Goal: Task Accomplishment & Management: Manage account settings

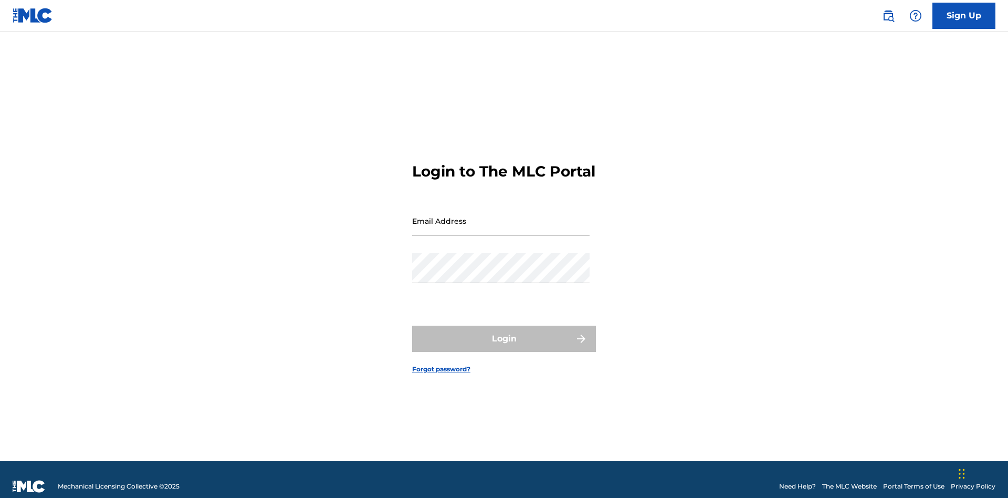
scroll to position [14, 0]
click at [501, 216] on input "Email Address" at bounding box center [500, 221] width 177 height 30
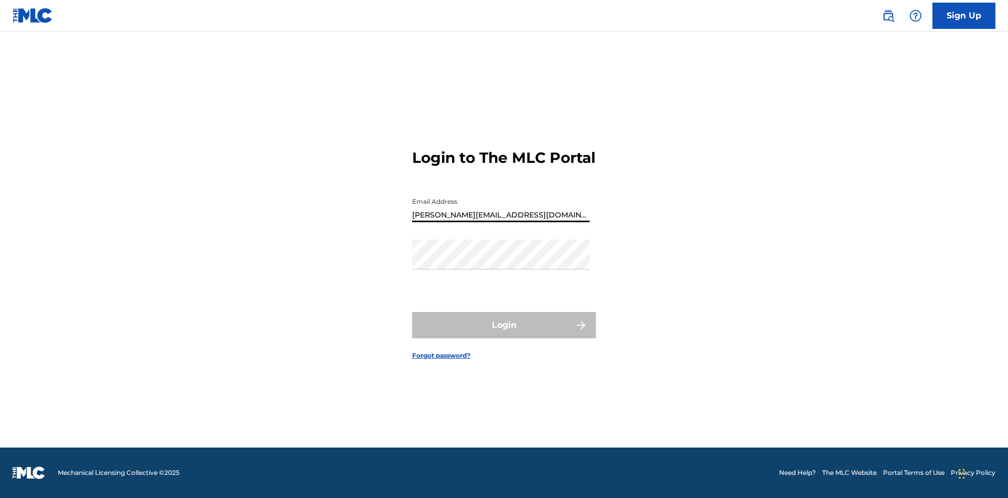
type input "[PERSON_NAME][EMAIL_ADDRESS][DOMAIN_NAME]"
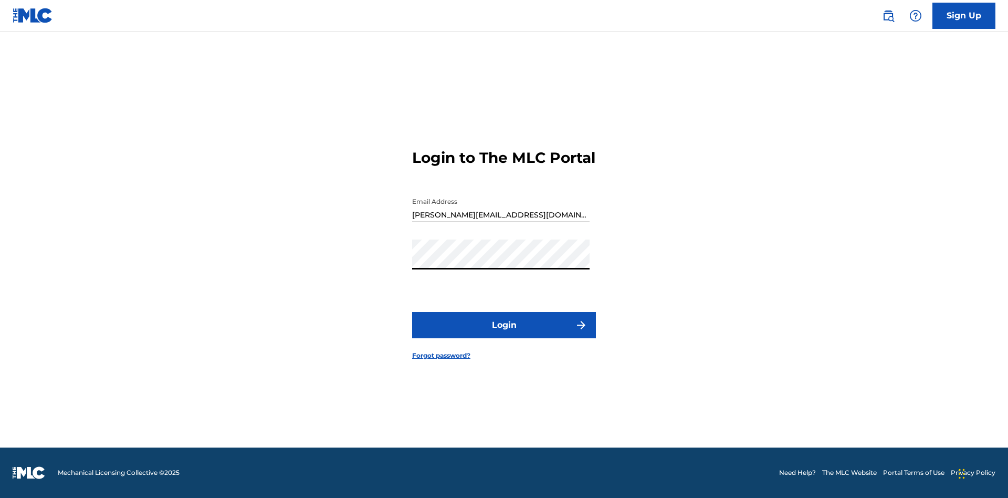
click at [504, 334] on button "Login" at bounding box center [504, 325] width 184 height 26
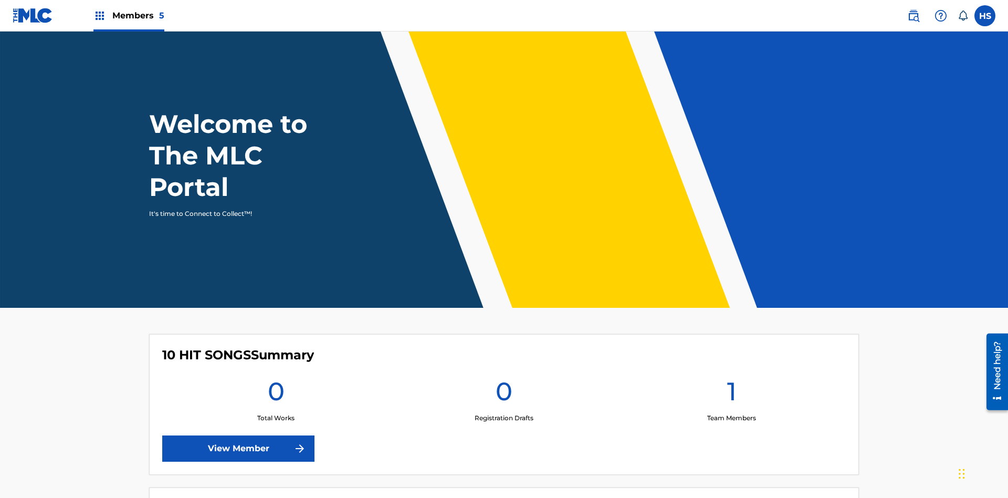
scroll to position [45, 0]
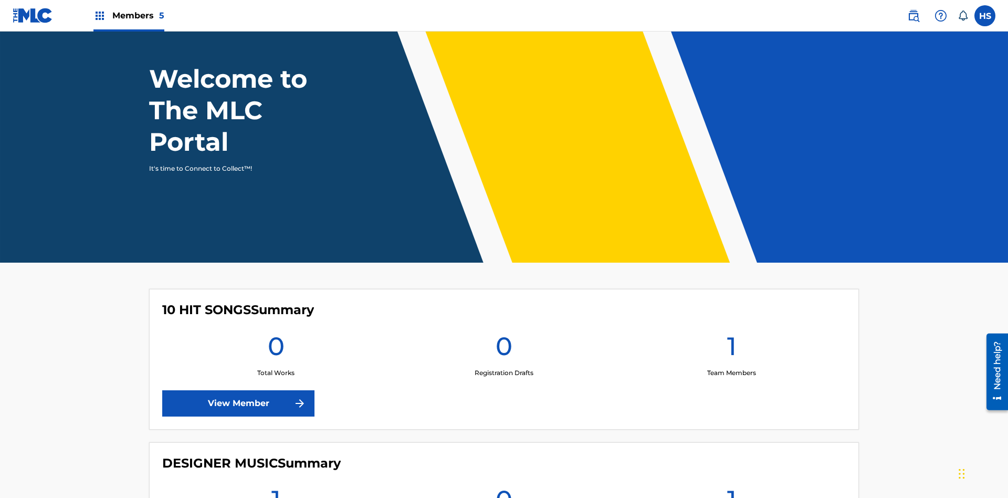
click at [128, 15] on span "Members 5" at bounding box center [138, 15] width 52 height 12
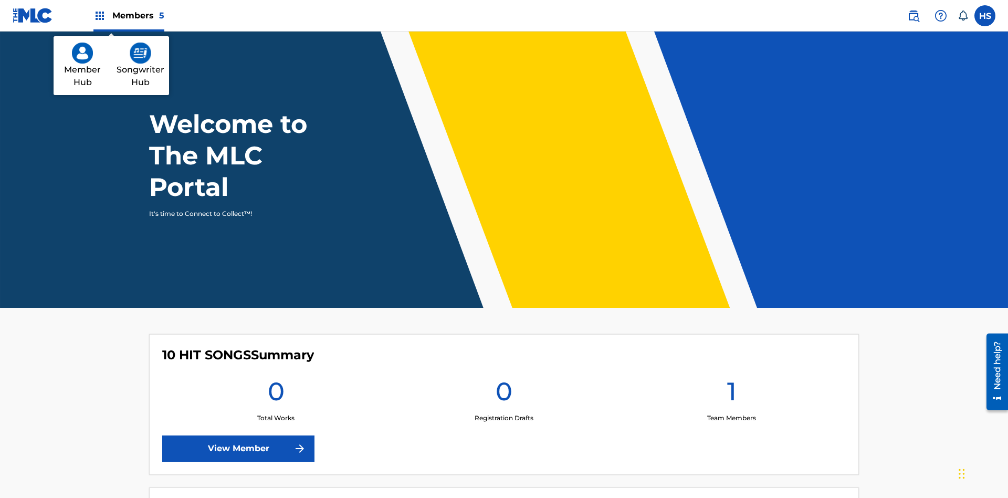
click at [140, 53] on img at bounding box center [141, 53] width 22 height 21
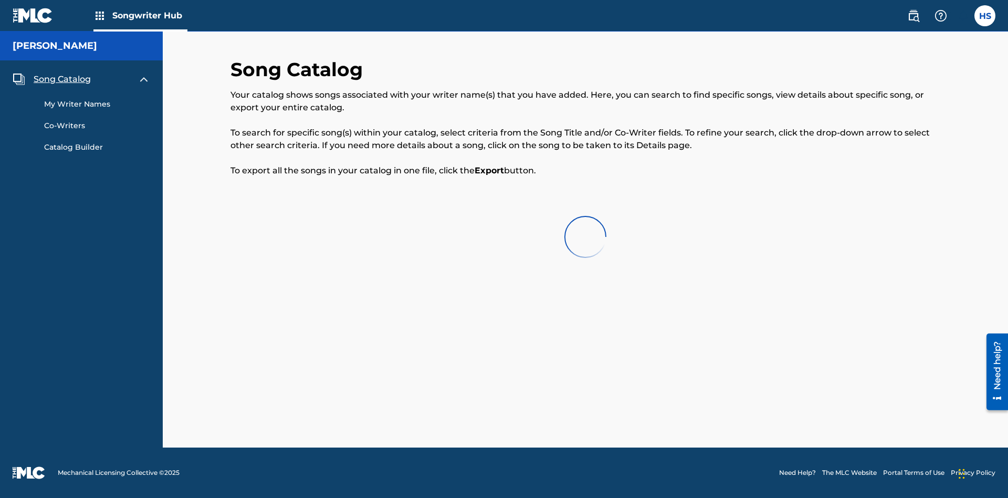
click at [62, 79] on span "Song Catalog" at bounding box center [62, 79] width 57 height 13
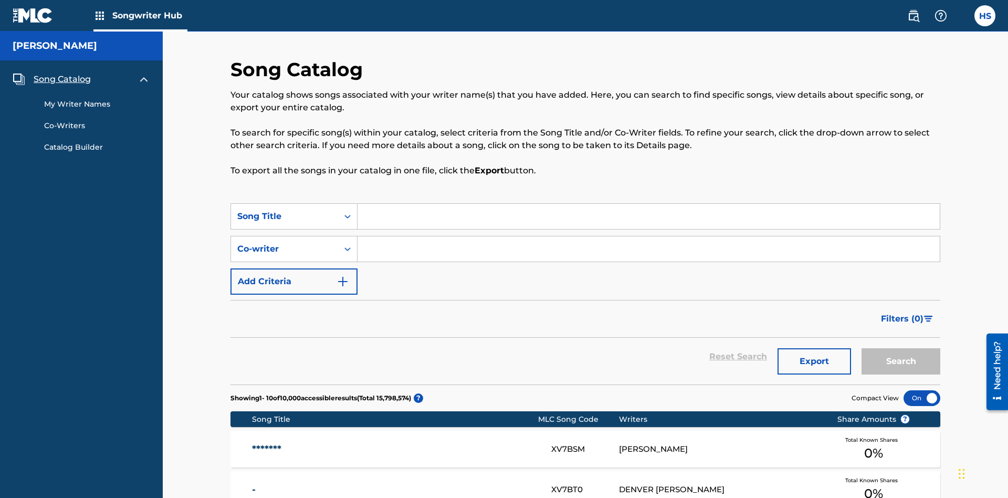
click at [97, 99] on link "My Writer Names" at bounding box center [97, 104] width 106 height 11
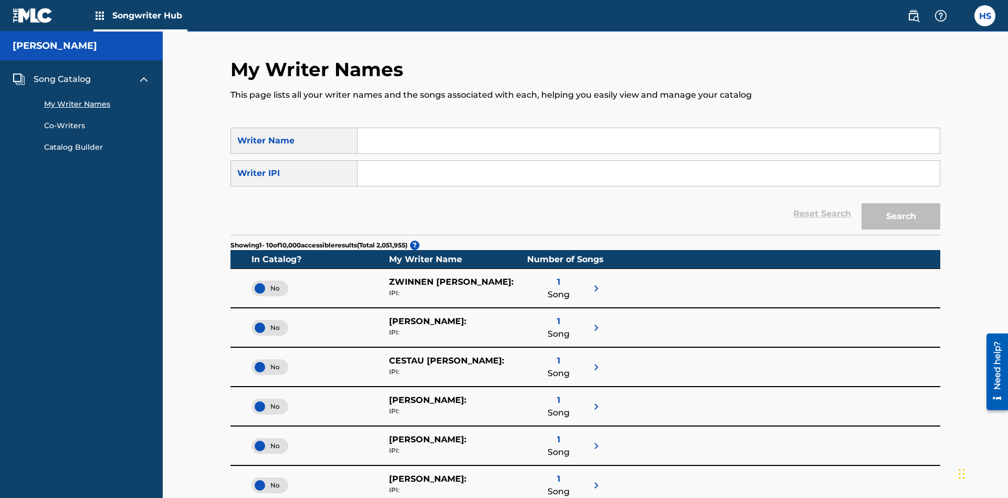
click at [649, 141] on input "Search Form" at bounding box center [649, 140] width 582 height 25
type input "[PERSON_NAME]"
click at [649, 161] on input "Search Form" at bounding box center [649, 173] width 582 height 25
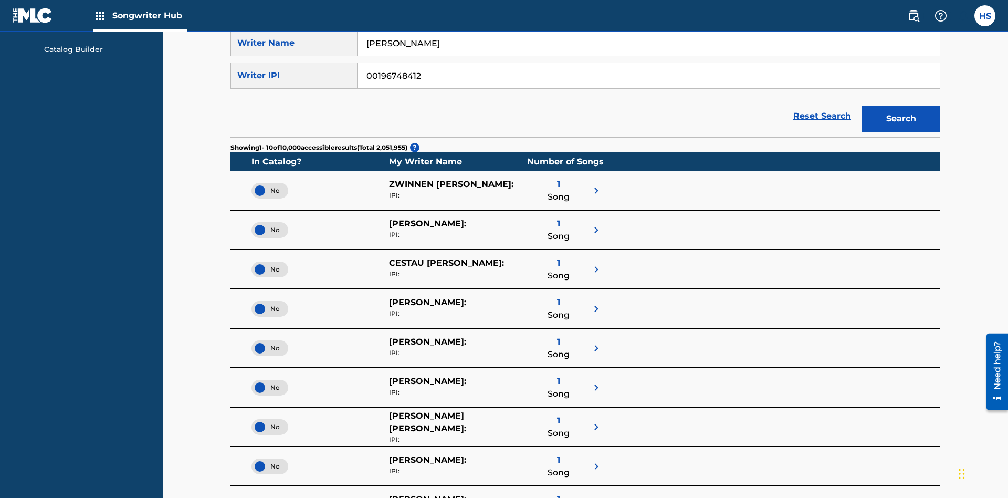
type input "00196748412"
click at [901, 106] on button "Search" at bounding box center [901, 119] width 79 height 26
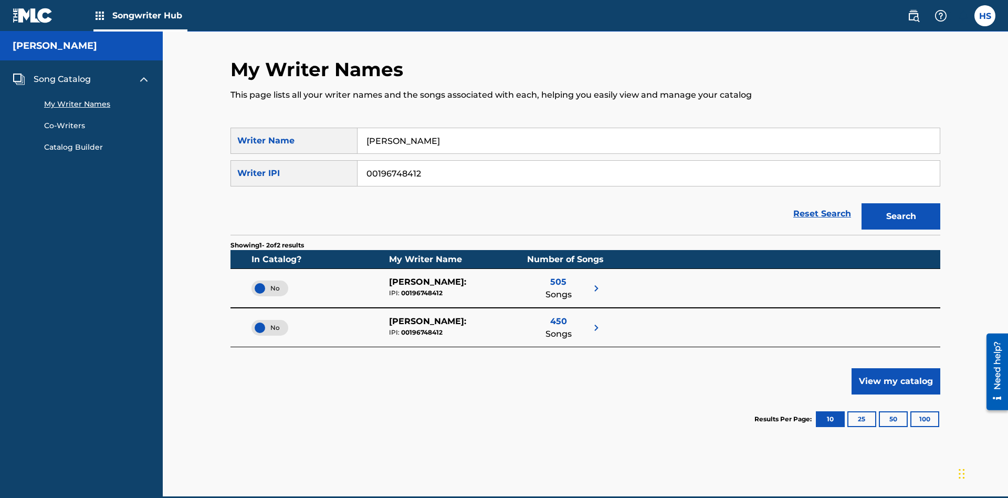
click at [62, 73] on span "Song Catalog" at bounding box center [62, 79] width 57 height 13
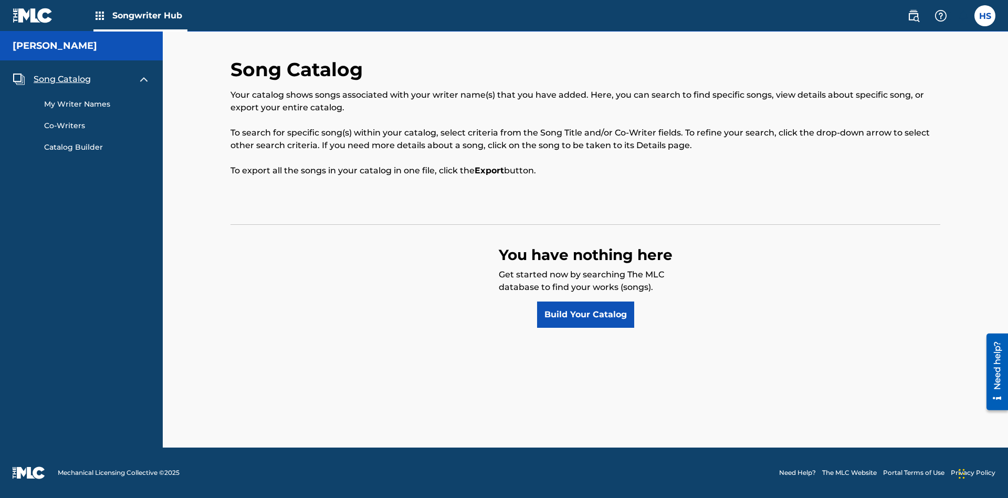
click at [585, 315] on link "Build Your Catalog" at bounding box center [585, 314] width 97 height 26
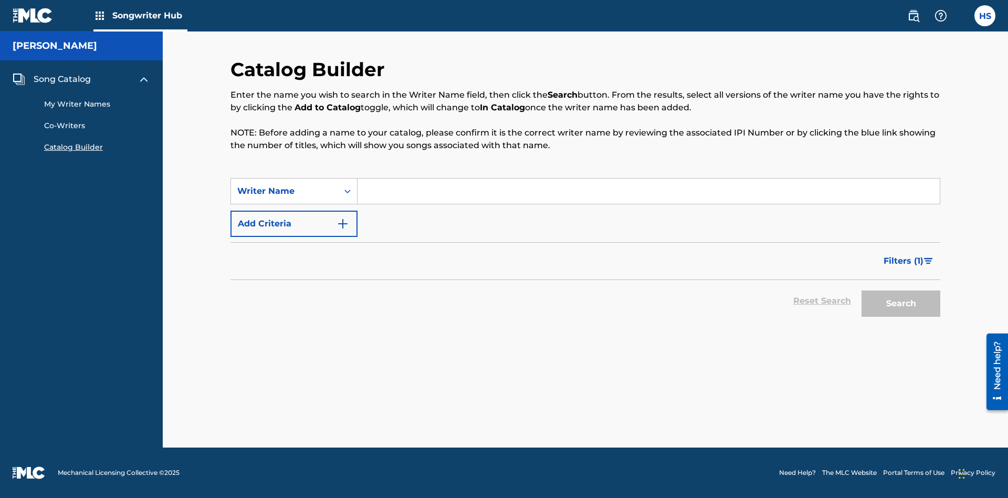
click at [294, 224] on button "Add Criteria" at bounding box center [294, 224] width 127 height 26
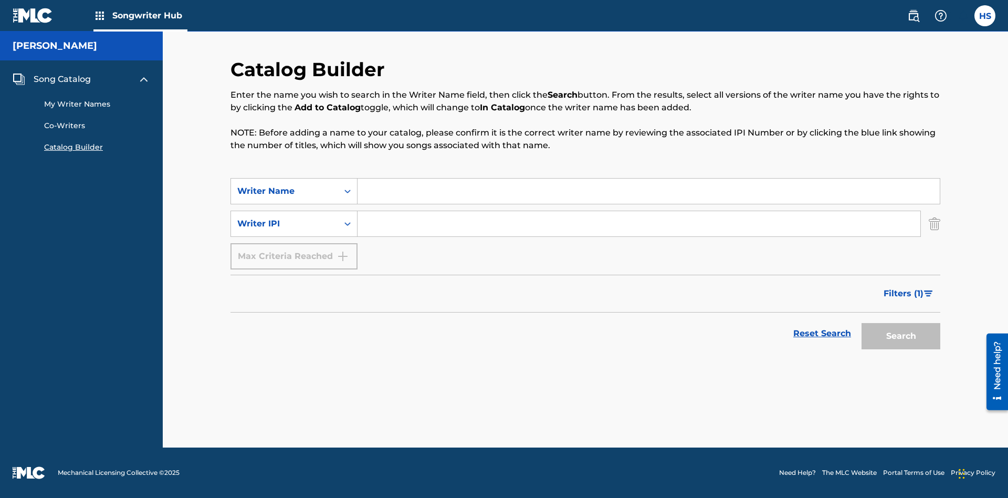
click at [649, 191] on input "Search Form" at bounding box center [649, 191] width 582 height 25
type input "[PERSON_NAME]"
click at [639, 224] on input "Search Form" at bounding box center [639, 223] width 563 height 25
type input "00196748412"
click at [901, 336] on button "Search" at bounding box center [901, 336] width 79 height 26
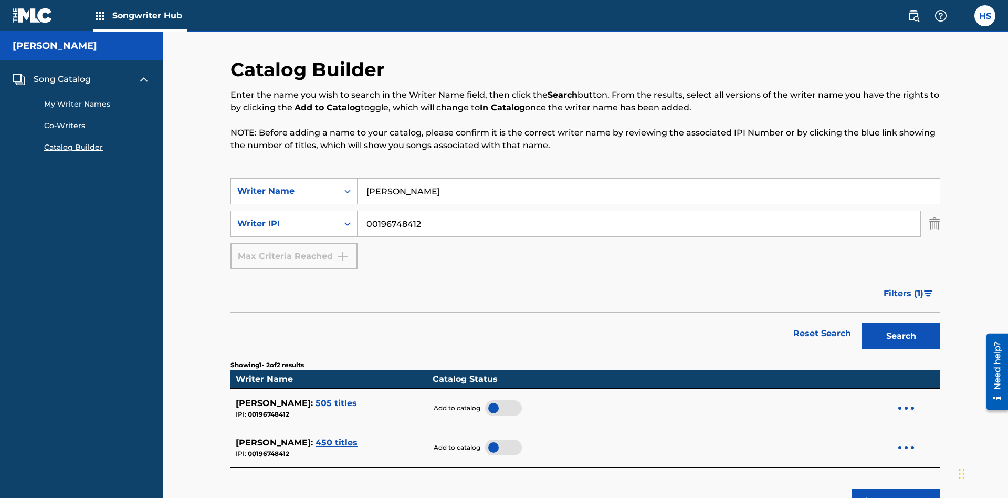
click at [499, 400] on div at bounding box center [503, 408] width 37 height 16
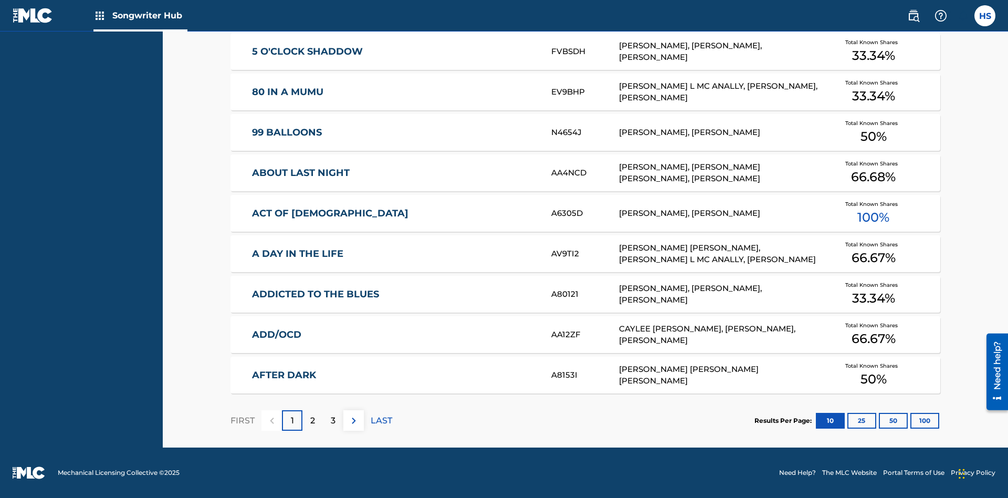
click at [911, 420] on button "100" at bounding box center [925, 421] width 29 height 16
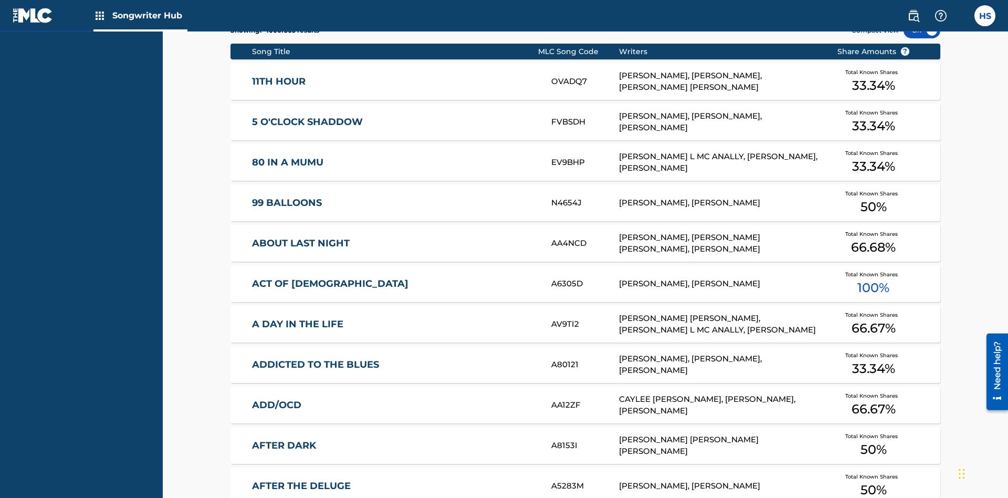
scroll to position [330, 0]
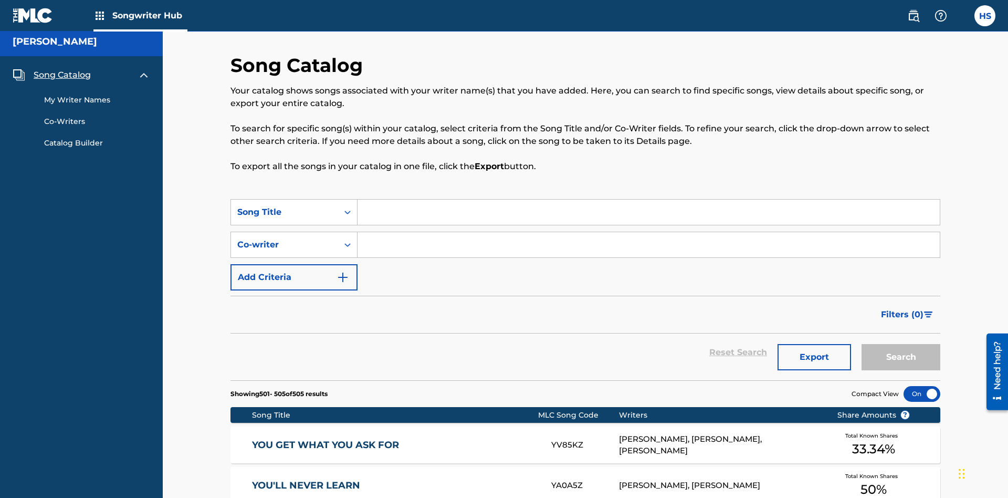
scroll to position [236, 0]
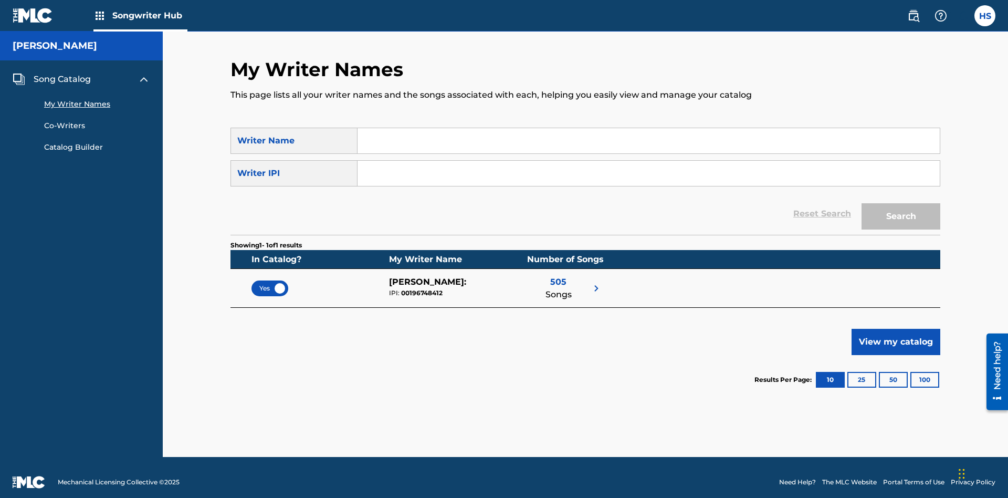
click at [270, 284] on span "Yes" at bounding box center [269, 288] width 21 height 9
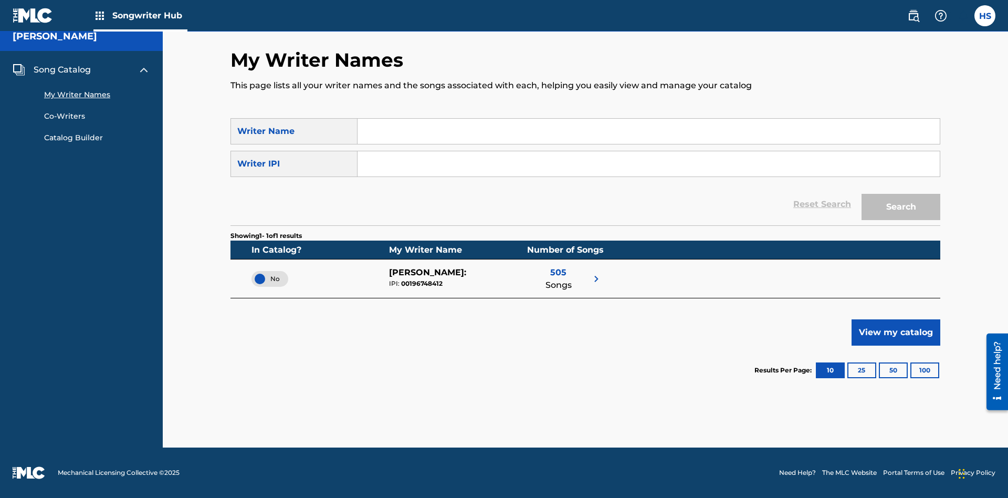
click at [270, 278] on span "No" at bounding box center [270, 278] width 20 height 9
click at [62, 70] on span "Song Catalog" at bounding box center [62, 70] width 57 height 13
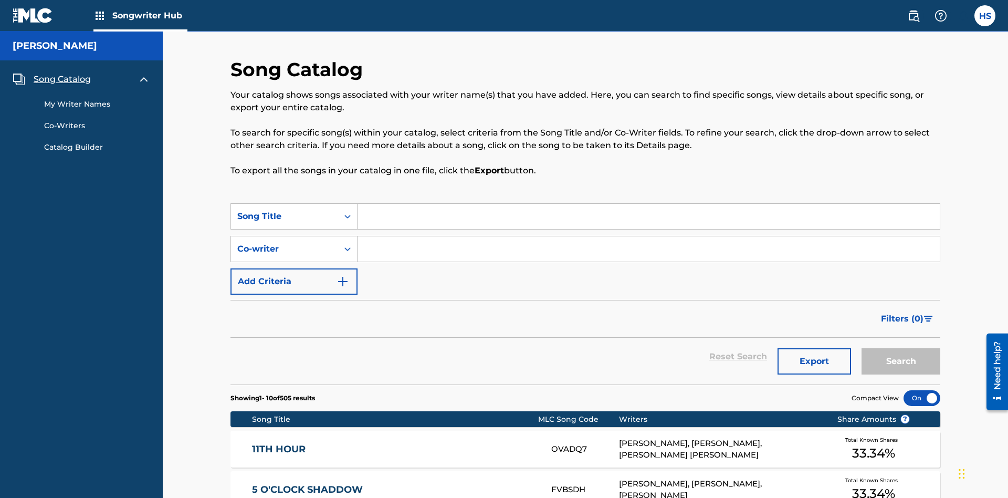
scroll to position [368, 0]
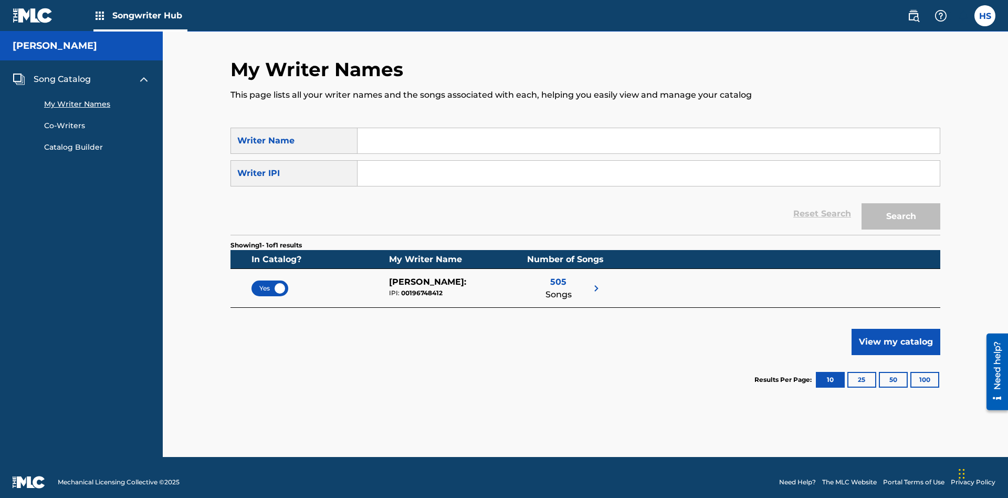
click at [270, 284] on span "Yes" at bounding box center [269, 288] width 21 height 9
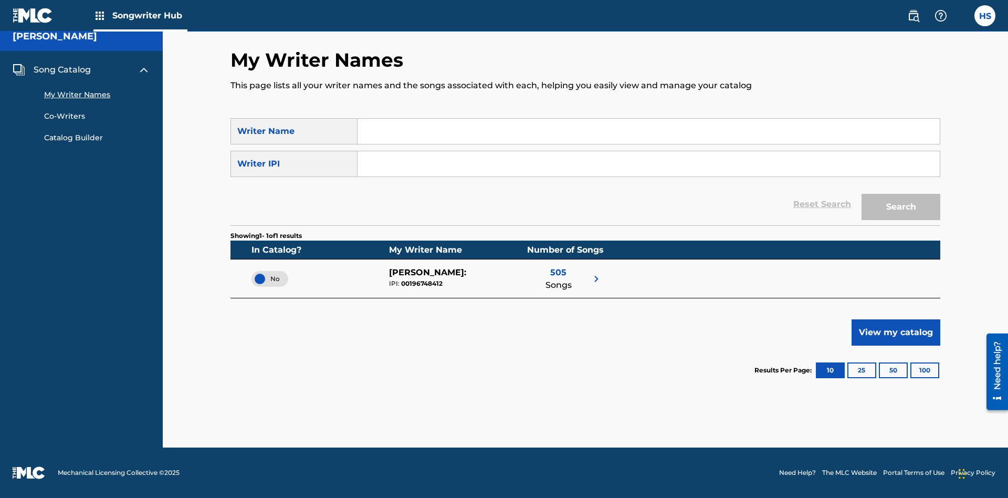
click at [62, 70] on span "Song Catalog" at bounding box center [62, 70] width 57 height 13
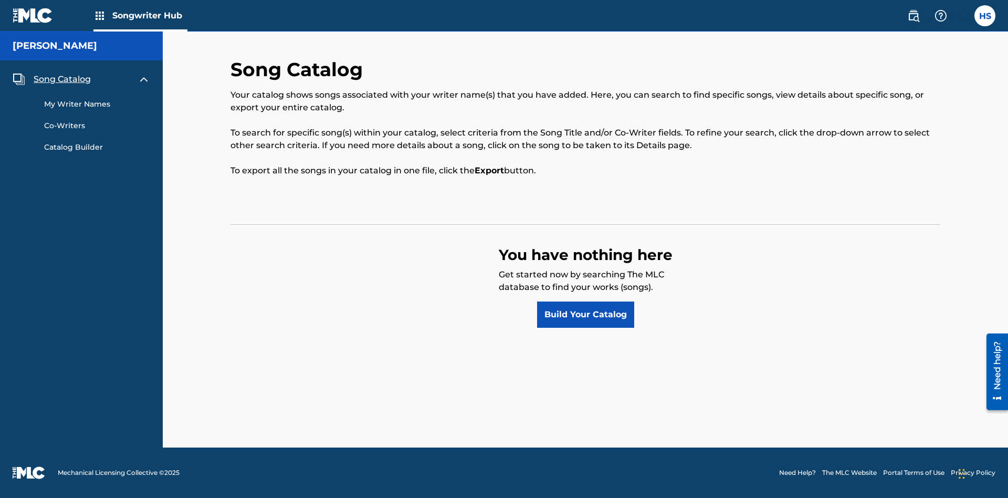
click at [585, 315] on link "Build Your Catalog" at bounding box center [585, 314] width 97 height 26
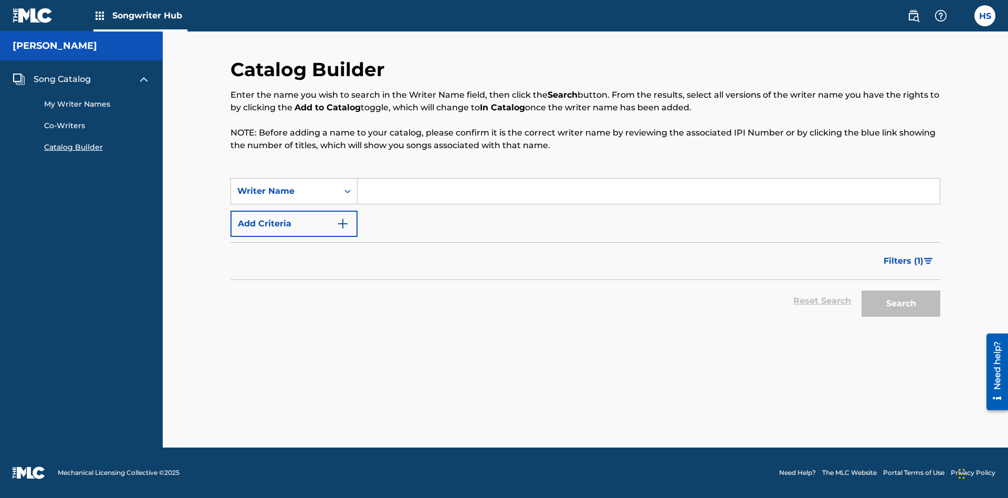
click at [294, 224] on button "Add Criteria" at bounding box center [294, 224] width 127 height 26
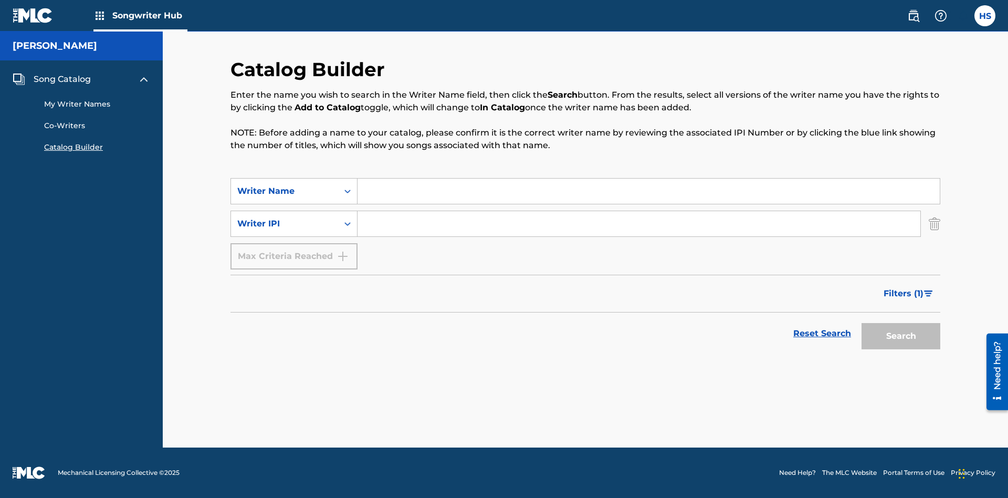
click at [649, 191] on input "Search Form" at bounding box center [649, 191] width 582 height 25
type input "[PERSON_NAME]"
click at [639, 224] on input "Search Form" at bounding box center [639, 223] width 563 height 25
type input "00196748412"
click at [901, 336] on button "Search" at bounding box center [901, 336] width 79 height 26
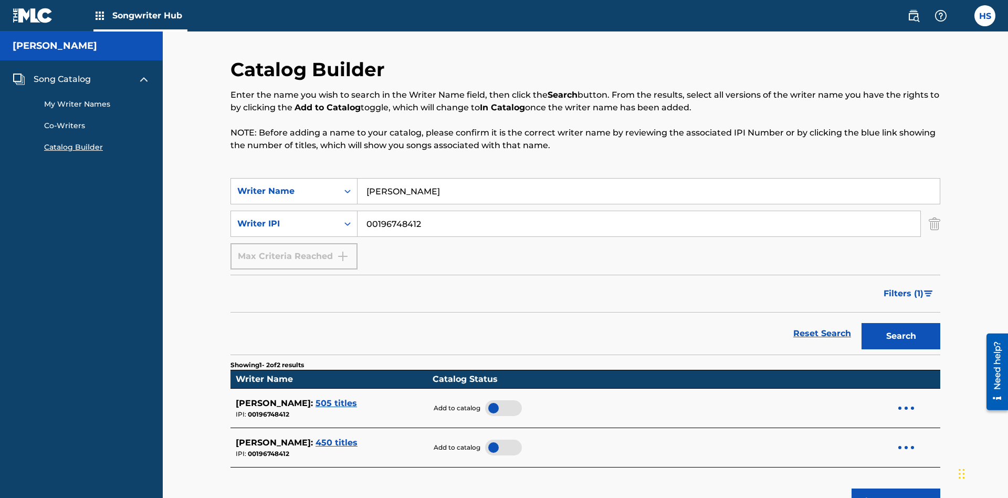
click at [499, 400] on div at bounding box center [503, 408] width 37 height 16
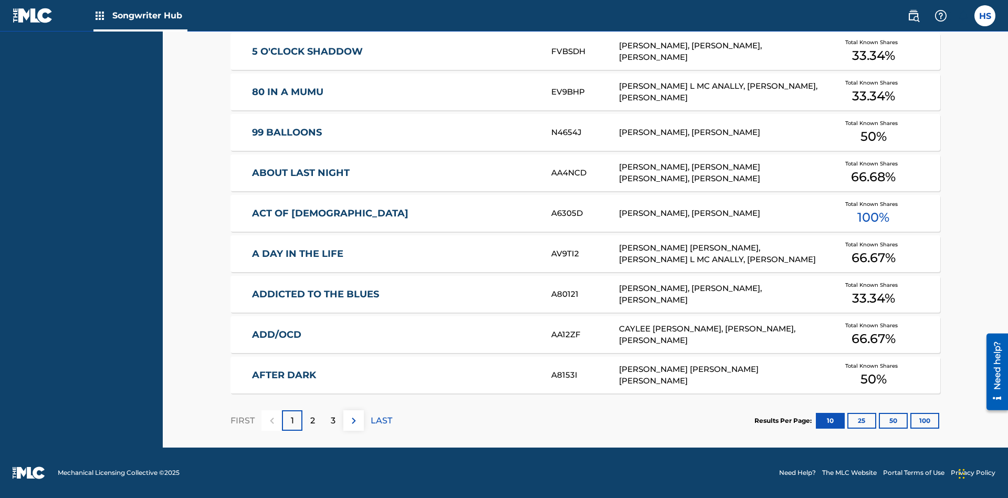
click at [911, 420] on button "100" at bounding box center [925, 421] width 29 height 16
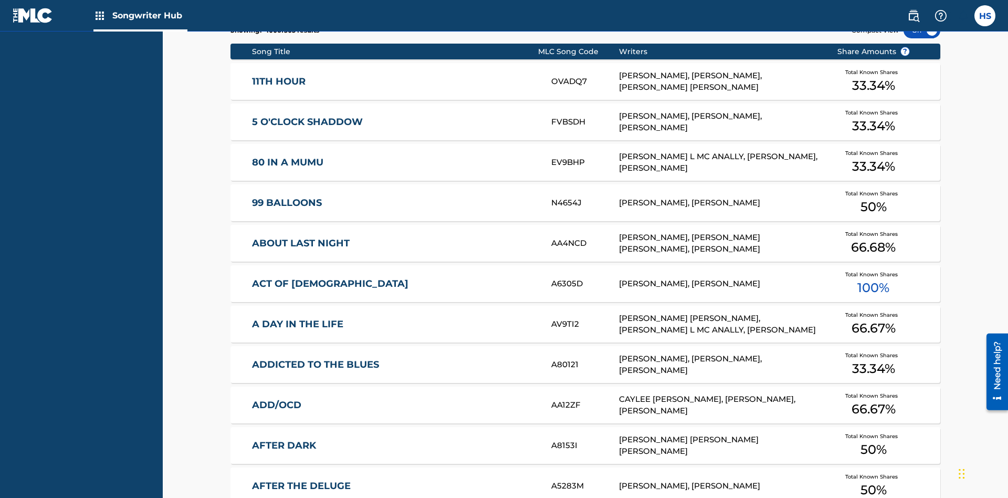
scroll to position [330, 0]
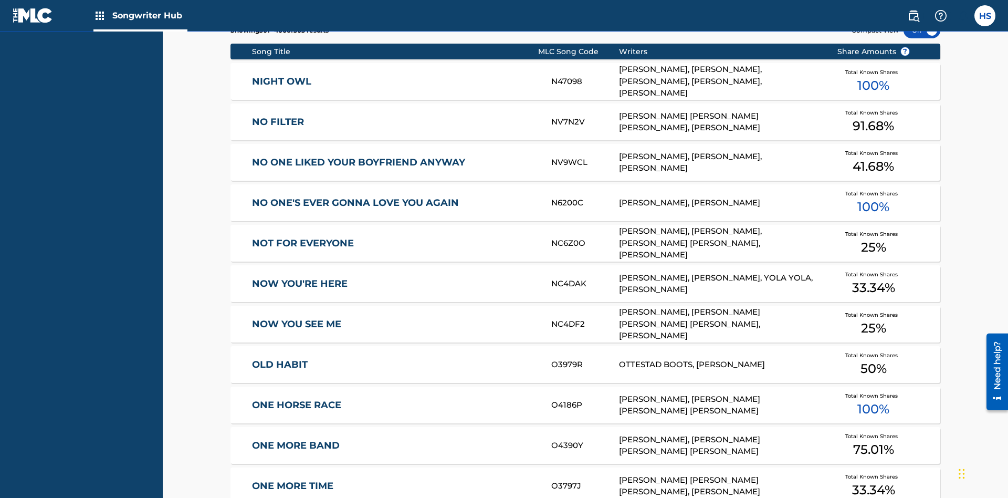
scroll to position [4, 0]
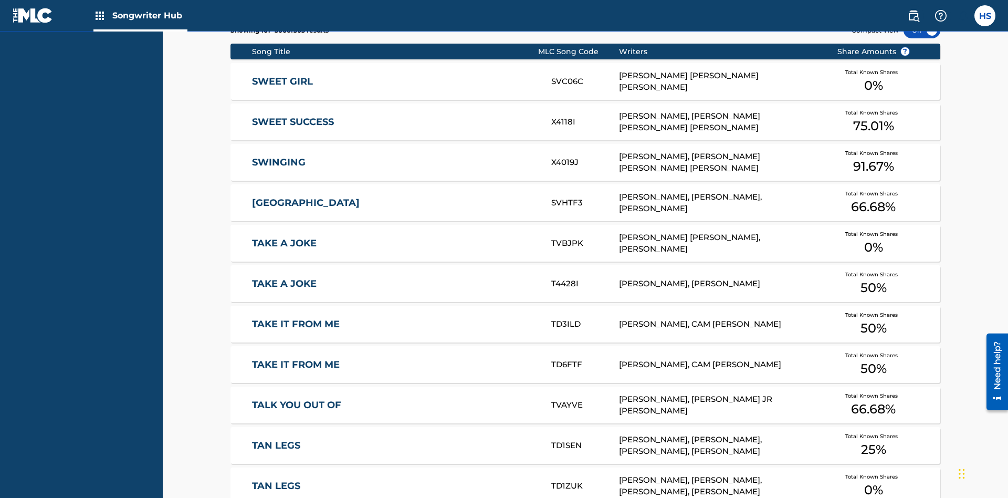
scroll to position [330, 0]
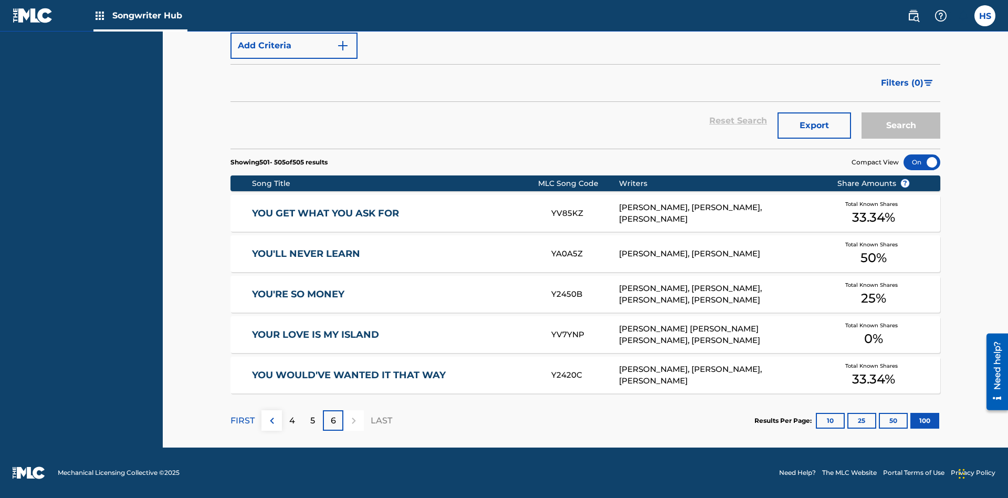
scroll to position [36, 0]
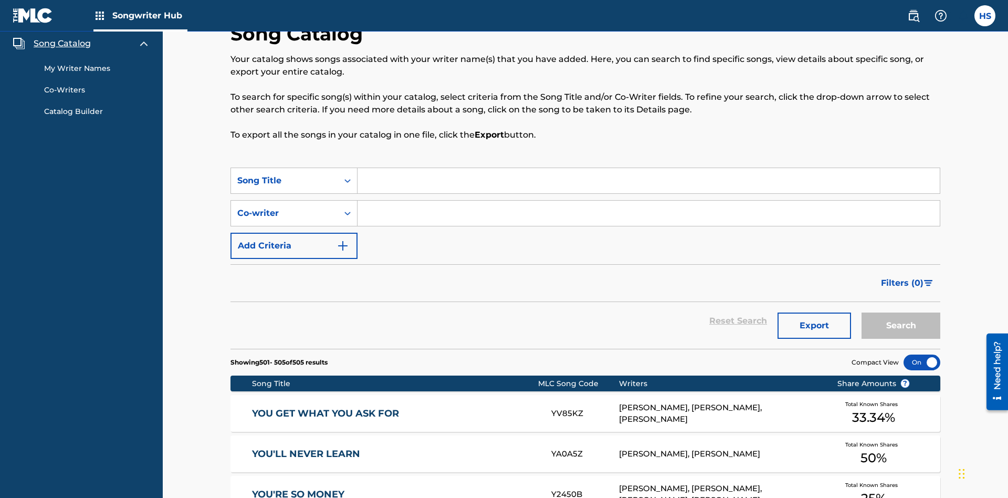
click at [97, 68] on link "My Writer Names" at bounding box center [97, 68] width 106 height 11
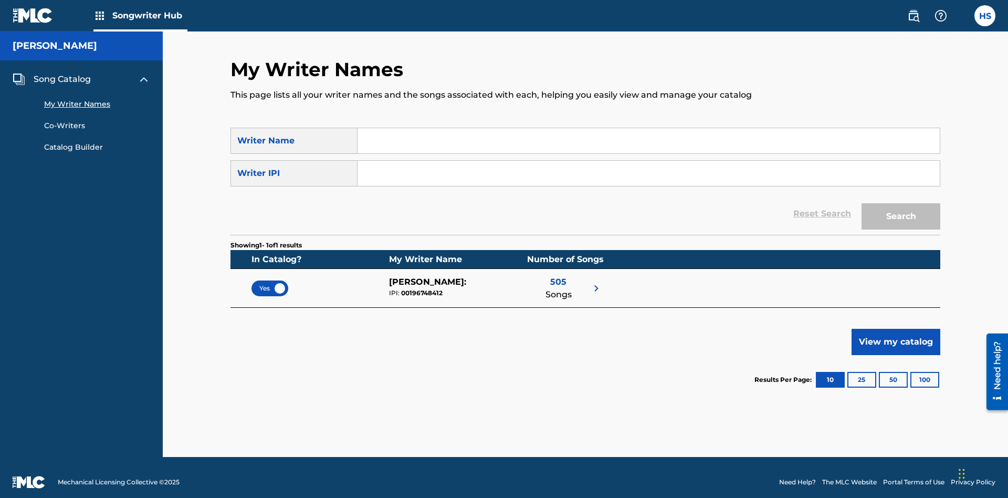
click at [649, 131] on input "Search Form" at bounding box center [649, 140] width 582 height 25
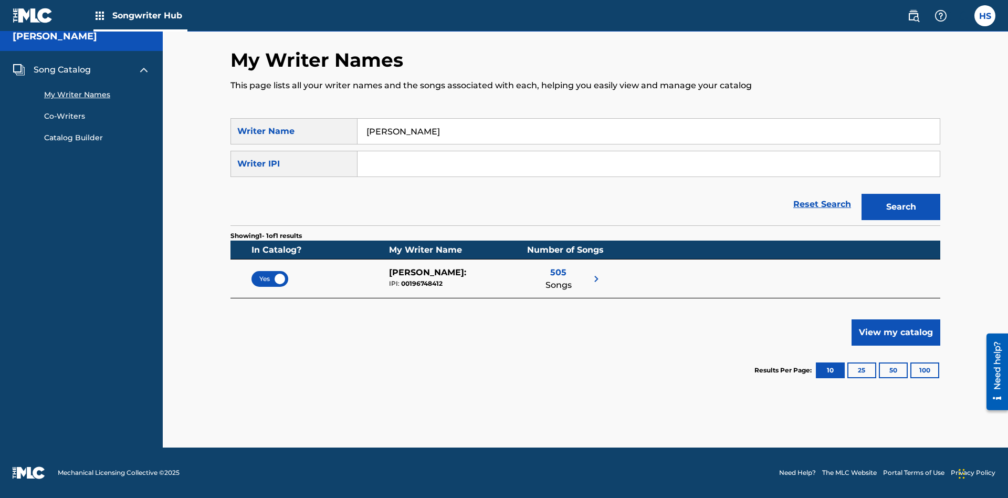
type input "[PERSON_NAME]"
click at [649, 164] on input "Search Form" at bounding box center [649, 163] width 582 height 25
type input "00196748412"
click at [901, 207] on button "Search" at bounding box center [901, 207] width 79 height 26
